Goal: Complete application form

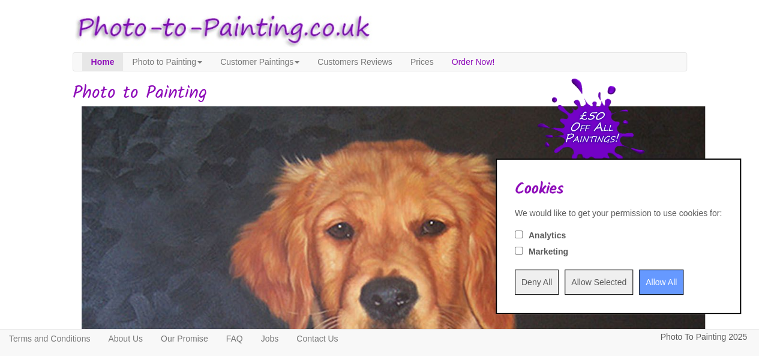
click at [647, 280] on input "Allow All" at bounding box center [661, 281] width 44 height 25
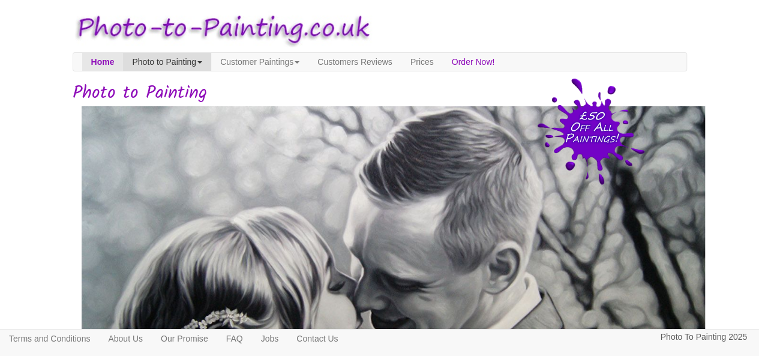
click at [203, 62] on link "Photo to Painting" at bounding box center [167, 62] width 88 height 18
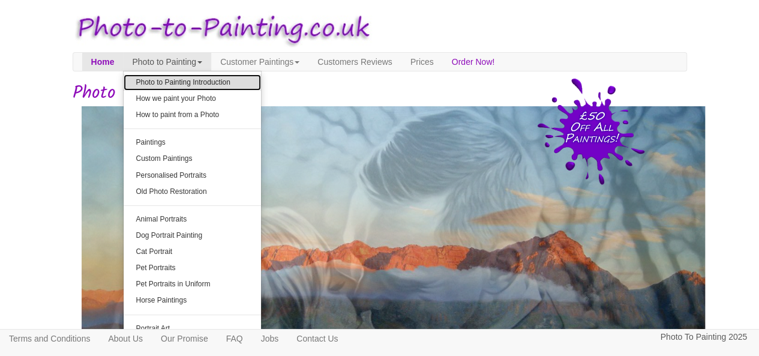
click at [208, 79] on link "Photo to Painting Introduction" at bounding box center [192, 82] width 137 height 16
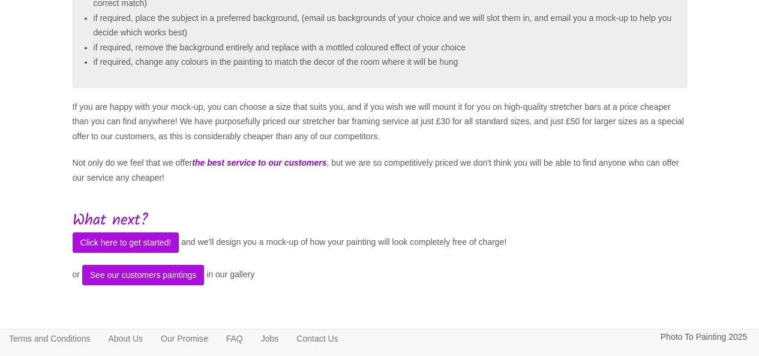
scroll to position [437, 0]
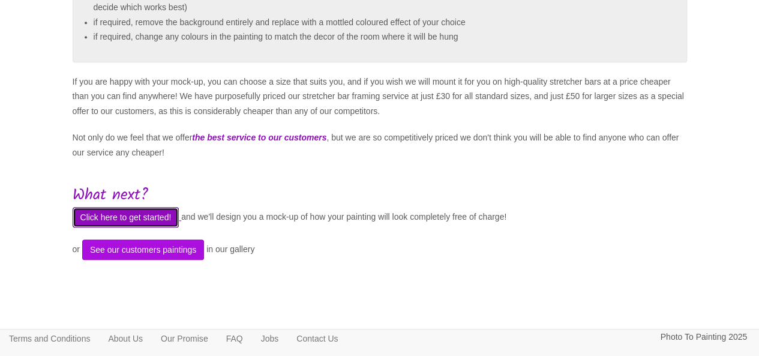
click at [160, 217] on button "Click here to get started!" at bounding box center [126, 217] width 107 height 20
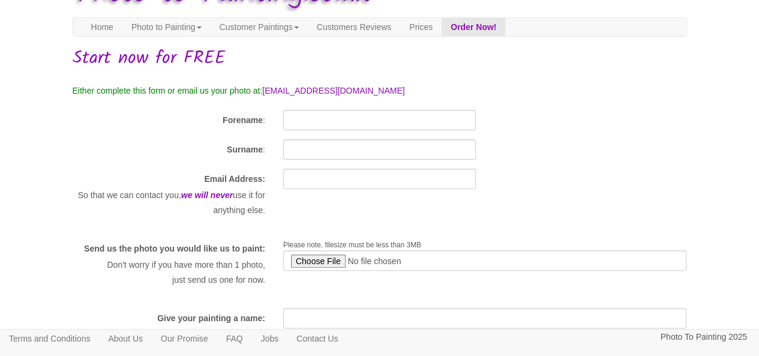
scroll to position [32, 0]
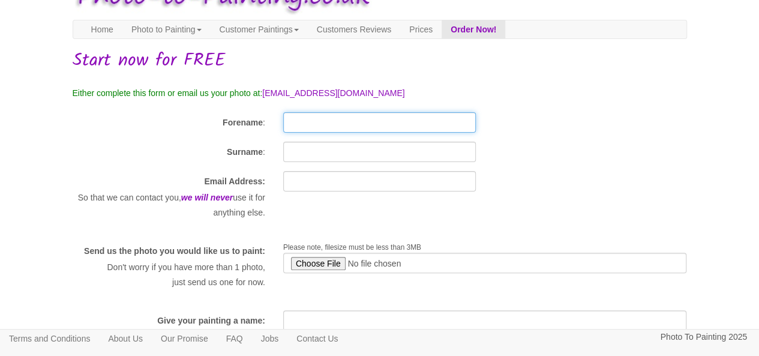
click at [301, 123] on input "Forename" at bounding box center [379, 122] width 193 height 20
type input "Chris"
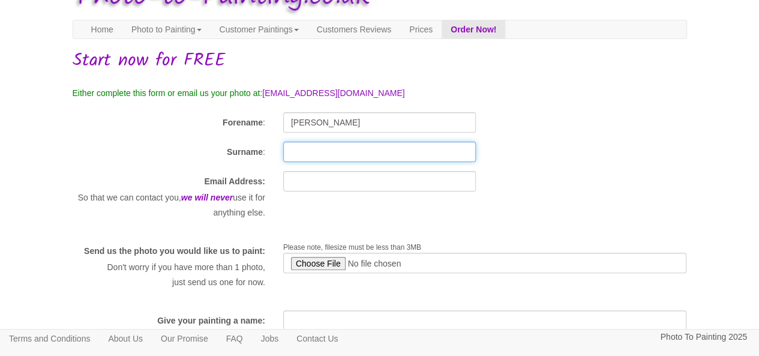
type input "Soley"
type input "chrissoley@yahoo.co.uk"
